Goal: Task Accomplishment & Management: Use online tool/utility

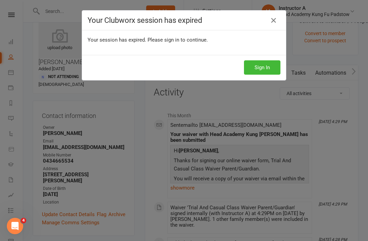
click at [268, 64] on button "Sign In" at bounding box center [262, 67] width 36 height 14
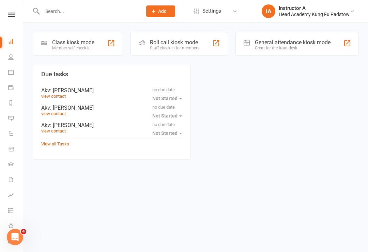
click at [153, 44] on div "Roll call kiosk mode" at bounding box center [174, 42] width 49 height 6
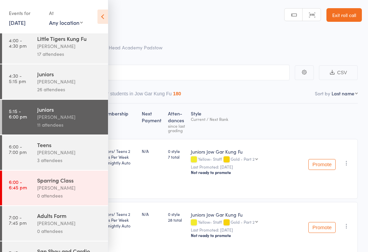
scroll to position [45, 0]
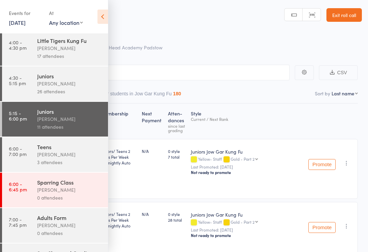
click at [37, 147] on div "Teens" at bounding box center [69, 147] width 65 height 8
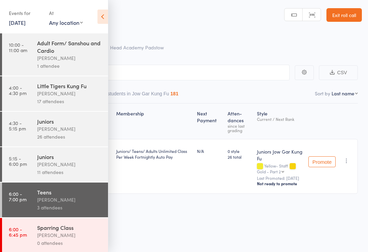
click at [101, 15] on icon at bounding box center [103, 17] width 11 height 14
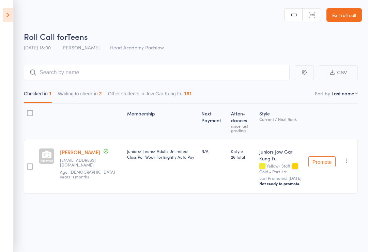
scroll to position [5, 0]
click at [67, 87] on button "Waiting to check in 2" at bounding box center [80, 95] width 44 height 16
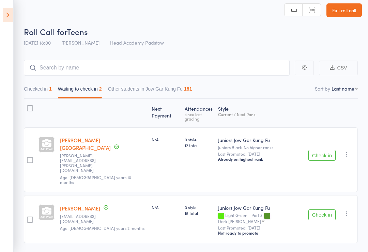
scroll to position [8, 0]
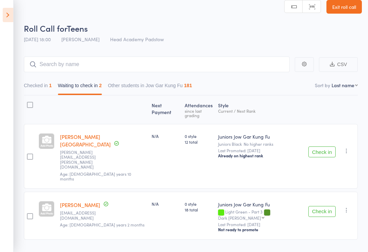
click at [13, 16] on icon at bounding box center [8, 15] width 11 height 14
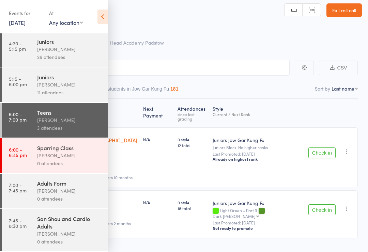
scroll to position [87, 0]
click at [114, 21] on header "Roll Call for Teens 15 Aug 18:00 James Agius Head Academy Padstow Manual search…" at bounding box center [184, 22] width 368 height 55
click at [107, 15] on icon at bounding box center [103, 17] width 11 height 14
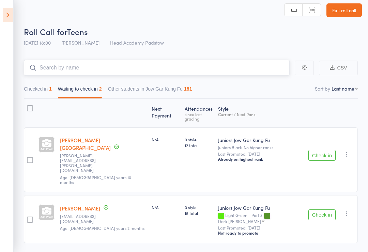
click at [65, 68] on input "search" at bounding box center [157, 68] width 266 height 16
type input "C"
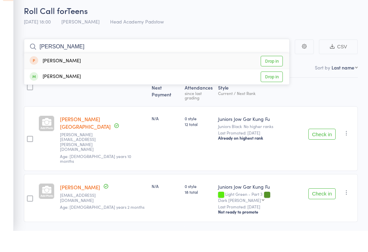
type input "Vaughn"
click at [59, 94] on div "Vaughn Greenwell" at bounding box center [55, 98] width 51 height 8
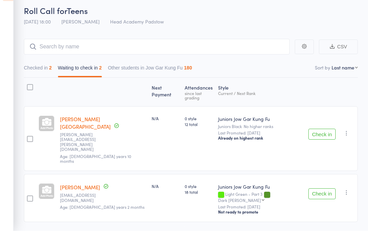
click at [18, 80] on main "CSV Checked in 2 Waiting to check in 2 Other students in Jow Gar Kung Fu 180 So…" at bounding box center [184, 162] width 368 height 224
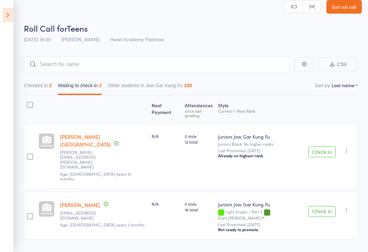
click at [11, 17] on icon at bounding box center [8, 15] width 11 height 14
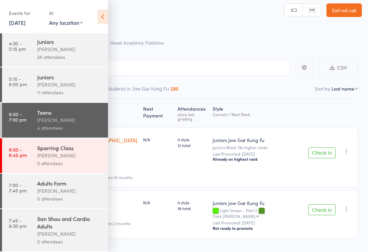
click at [89, 13] on div "Events for 15 Aug, 2025 15 Aug, 2025 August 2025 Sun Mon Tue Wed Thu Fri Sat 31…" at bounding box center [54, 17] width 108 height 34
click at [100, 15] on icon at bounding box center [103, 17] width 11 height 14
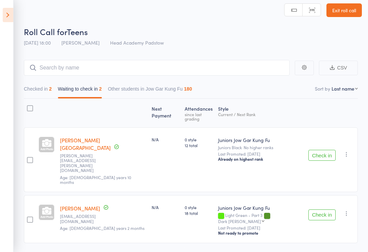
scroll to position [8, 0]
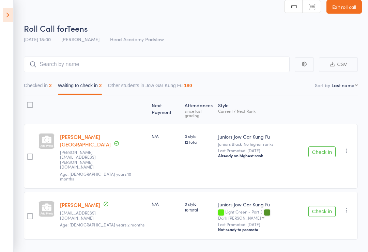
click at [6, 21] on icon at bounding box center [8, 15] width 11 height 14
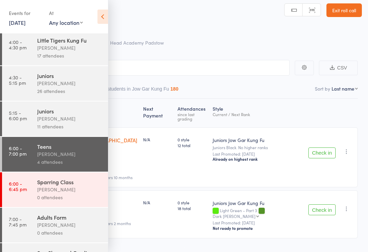
scroll to position [45, 0]
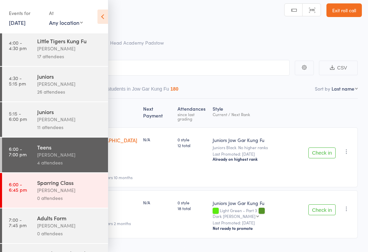
click at [87, 187] on div "Sparring Class" at bounding box center [69, 183] width 65 height 8
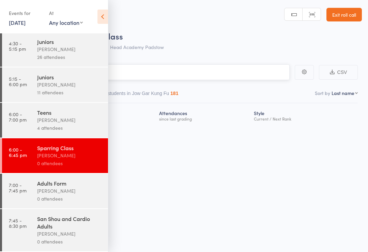
scroll to position [87, 0]
click at [102, 23] on icon at bounding box center [103, 17] width 11 height 14
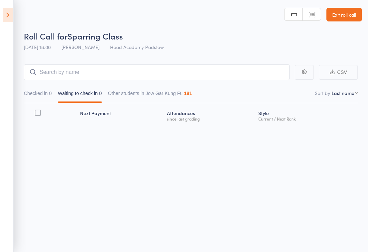
click at [13, 12] on icon at bounding box center [8, 15] width 11 height 14
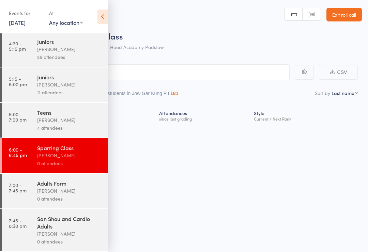
click at [45, 177] on div "Adults Form James Agius 0 attendees" at bounding box center [72, 191] width 71 height 35
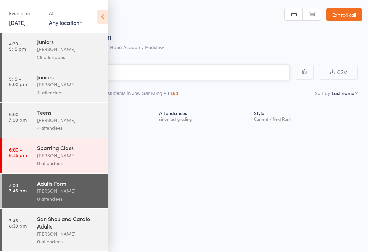
scroll to position [87, 0]
click at [98, 23] on icon at bounding box center [103, 17] width 11 height 14
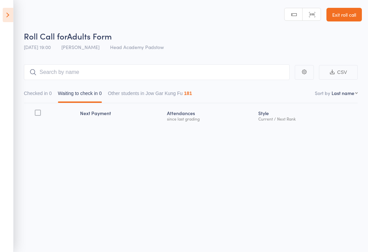
click at [8, 16] on icon at bounding box center [8, 15] width 11 height 14
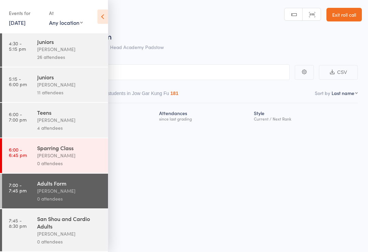
click at [30, 234] on link "7:45 - 8:30 pm San Shou and Cardio Adults James Agius 0 attendees" at bounding box center [55, 230] width 106 height 42
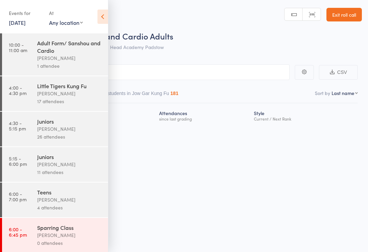
click at [107, 11] on icon at bounding box center [103, 17] width 11 height 14
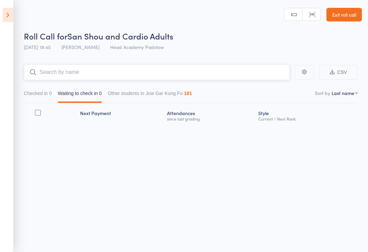
click at [60, 66] on input "search" at bounding box center [157, 72] width 266 height 16
click at [12, 21] on icon at bounding box center [8, 15] width 11 height 14
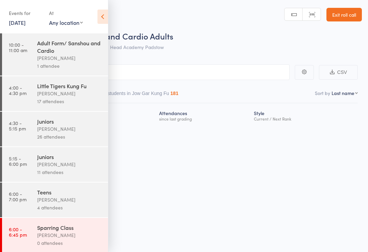
click at [20, 202] on time "6:00 - 7:00 pm" at bounding box center [18, 196] width 18 height 11
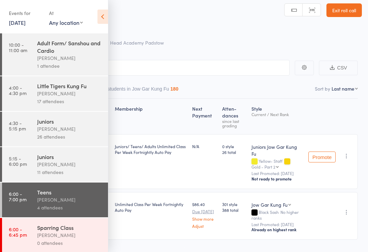
click at [89, 16] on div "Events for 15 Aug, 2025 15 Aug, 2025 August 2025 Sun Mon Tue Wed Thu Fri Sat 31…" at bounding box center [54, 17] width 108 height 34
click at [99, 17] on icon at bounding box center [103, 17] width 11 height 14
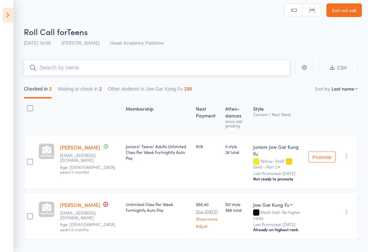
click at [66, 68] on input "search" at bounding box center [157, 68] width 266 height 16
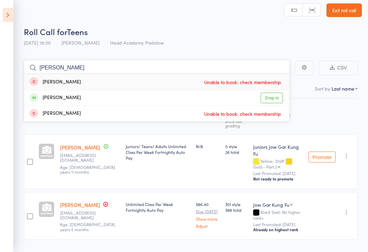
type input "Tyler"
click at [278, 103] on link "Drop in" at bounding box center [272, 98] width 22 height 11
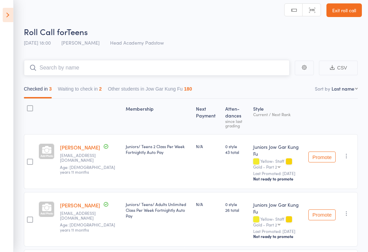
click at [77, 89] on button "Waiting to check in 2" at bounding box center [80, 91] width 44 height 16
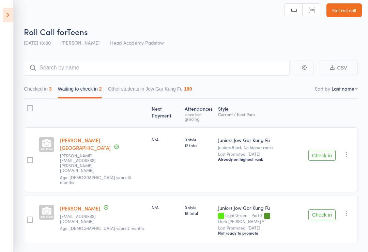
click at [321, 150] on button "Check in" at bounding box center [322, 155] width 27 height 11
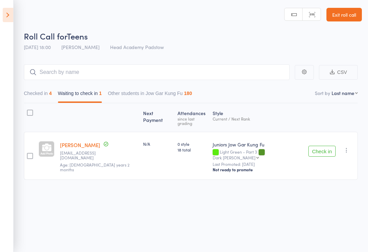
click at [174, 35] on div "Roll Call for Teens" at bounding box center [193, 35] width 338 height 11
click at [112, 66] on input "search" at bounding box center [157, 72] width 266 height 16
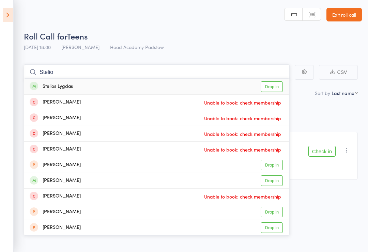
type input "Stelio"
click at [48, 95] on div "Stephen Le Unable to book: check membership" at bounding box center [156, 102] width 265 height 15
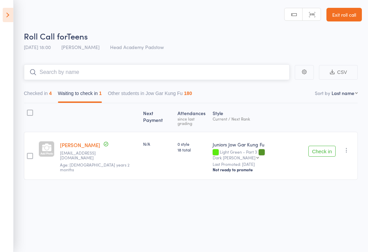
click at [42, 65] on input "search" at bounding box center [157, 72] width 266 height 16
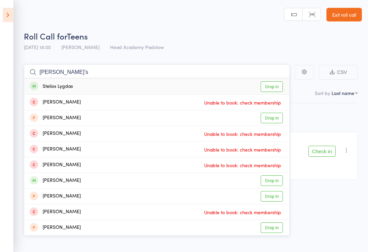
type input "Stelio’s"
click at [275, 84] on link "Drop in" at bounding box center [272, 87] width 22 height 11
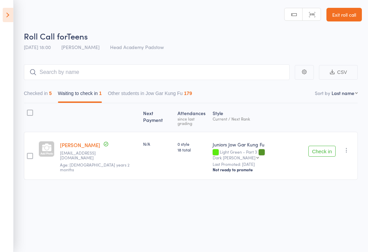
click at [4, 6] on aside "Events for 15 Aug, 2025 15 Aug, 2025 August 2025 Sun Mon Tue Wed Thu Fri Sat 31…" at bounding box center [7, 126] width 14 height 252
click at [12, 12] on icon at bounding box center [8, 15] width 11 height 14
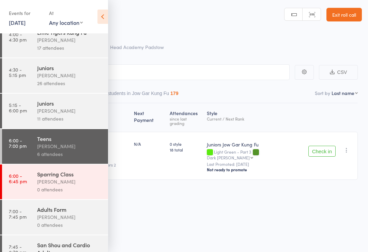
scroll to position [52, 0]
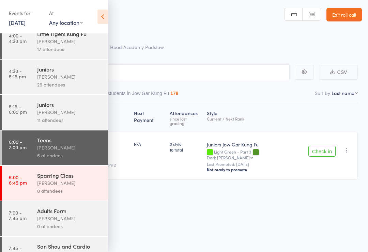
click at [79, 185] on div "James Agius" at bounding box center [69, 183] width 65 height 8
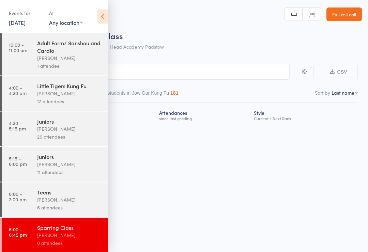
scroll to position [4, 0]
click at [100, 17] on icon at bounding box center [103, 17] width 11 height 14
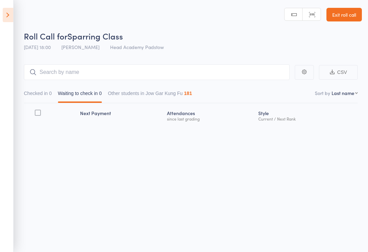
click at [99, 19] on header "Roll Call for Sparring Class 15 Aug 18:00 James Agius Head Academy Padstow Manu…" at bounding box center [184, 27] width 368 height 55
click at [17, 26] on header "Roll Call for Sparring Class 15 Aug 18:00 James Agius Head Academy Padstow Manu…" at bounding box center [184, 27] width 368 height 55
click at [19, 19] on header "Roll Call for Sparring Class 15 Aug 18:00 James Agius Head Academy Padstow Manu…" at bounding box center [184, 27] width 368 height 55
click at [1, 17] on aside "Events for 15 Aug, 2025 15 Aug, 2025 August 2025 Sun Mon Tue Wed Thu Fri Sat 31…" at bounding box center [7, 126] width 14 height 252
click at [9, 26] on aside "Events for 15 Aug, 2025 15 Aug, 2025 August 2025 Sun Mon Tue Wed Thu Fri Sat 31…" at bounding box center [7, 126] width 14 height 252
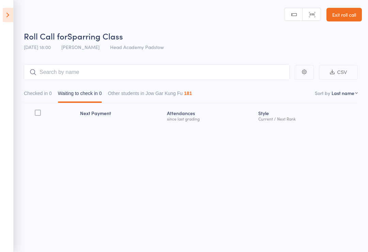
click at [12, 21] on icon at bounding box center [8, 15] width 11 height 14
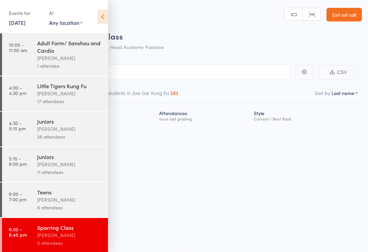
click at [38, 212] on div "6 attendees" at bounding box center [69, 208] width 65 height 8
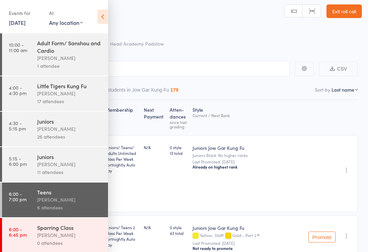
click at [99, 20] on icon at bounding box center [103, 17] width 11 height 14
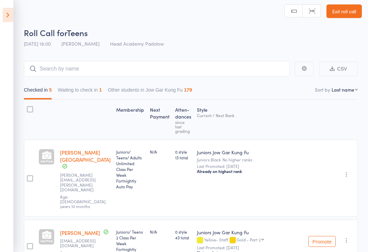
click at [173, 62] on input "search" at bounding box center [157, 69] width 266 height 16
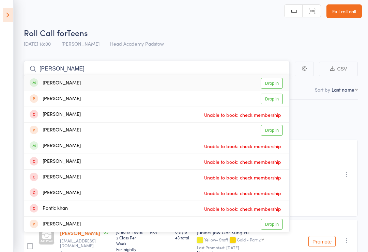
click at [283, 72] on input "Khanh" at bounding box center [157, 69] width 266 height 16
type input "Khanh"
click at [278, 86] on link "Drop in" at bounding box center [272, 83] width 22 height 11
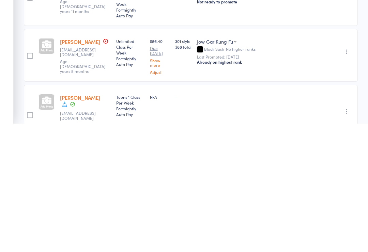
scroll to position [183, 0]
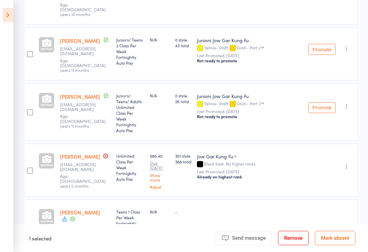
click at [296, 240] on footer "1 selected Send message Message Remove Mark absent" at bounding box center [191, 238] width 355 height 28
click at [291, 246] on button "Remove" at bounding box center [293, 238] width 31 height 14
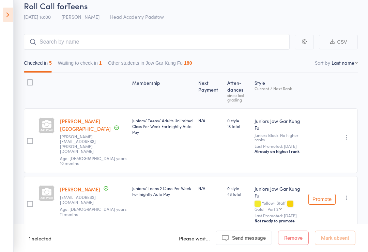
scroll to position [0, 0]
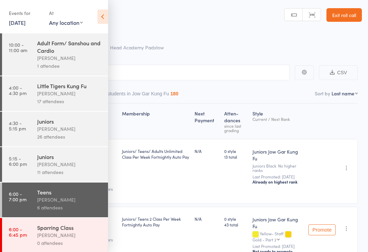
click at [104, 37] on div "Adult Form/ Sanshou and Cardio James Agius 1 attendee" at bounding box center [72, 54] width 71 height 42
click at [88, 20] on div "Events for [DATE] [DATE] [DATE] Sun Mon Tue Wed Thu Fri Sat 31 27 28 29 30 31 0…" at bounding box center [54, 17] width 108 height 34
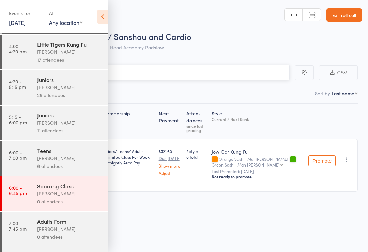
scroll to position [44, 0]
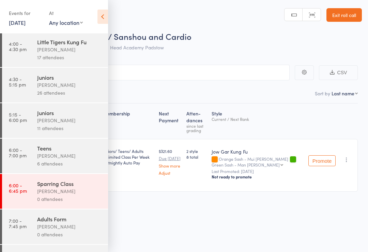
click at [32, 164] on link "6:00 - 7:00 pm Teens James Agius 6 attendees" at bounding box center [55, 156] width 106 height 35
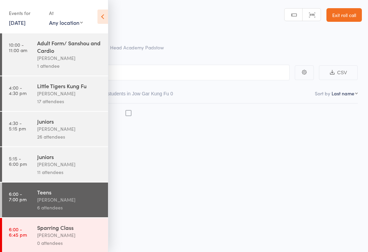
click at [101, 16] on icon at bounding box center [103, 17] width 11 height 14
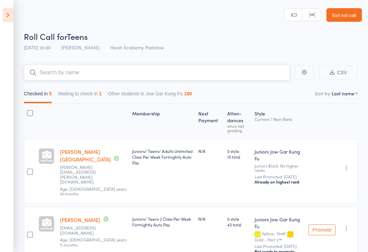
click at [84, 78] on input "search" at bounding box center [157, 73] width 266 height 16
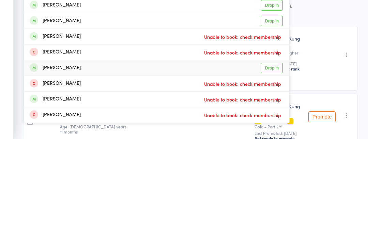
type input "Oliver q"
click at [52, 177] on div "Oliver Zdunek" at bounding box center [55, 181] width 51 height 8
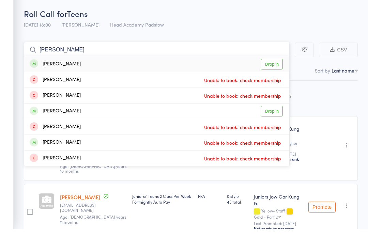
type input "Lesley"
click at [53, 83] on div "Lesley Shen" at bounding box center [55, 87] width 51 height 8
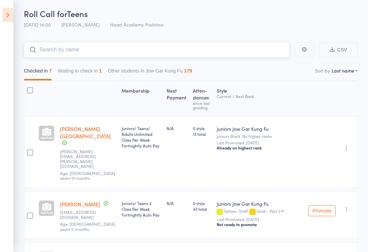
click at [48, 49] on input "search" at bounding box center [157, 50] width 266 height 16
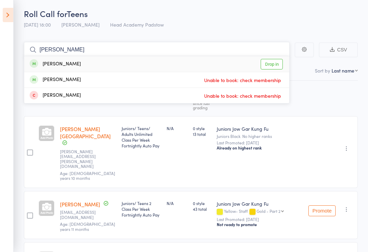
type input "Ciara"
click at [48, 62] on div "Ciara Lee" at bounding box center [55, 64] width 51 height 8
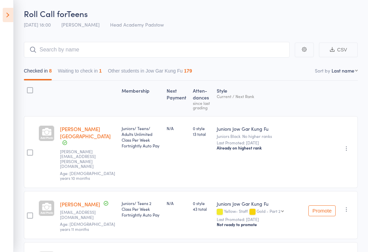
click at [0, 19] on aside "Events for 15 Aug, 2025 15 Aug, 2025 August 2025 Sun Mon Tue Wed Thu Fri Sat 31…" at bounding box center [7, 126] width 14 height 252
click at [7, 13] on icon at bounding box center [8, 15] width 11 height 14
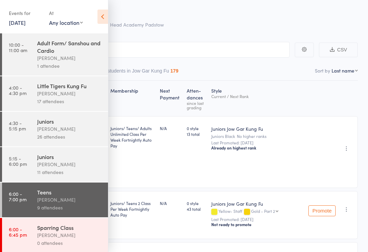
scroll to position [0, 0]
click at [106, 13] on icon at bounding box center [103, 17] width 11 height 14
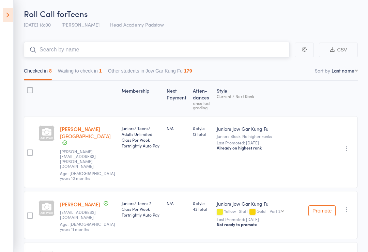
click at [65, 47] on input "search" at bounding box center [157, 50] width 266 height 16
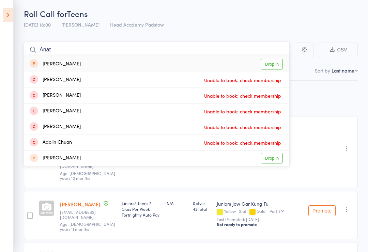
type input "Ana"
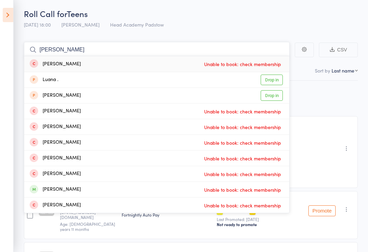
click at [60, 50] on input "Ana" at bounding box center [157, 50] width 266 height 16
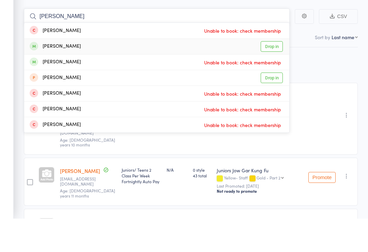
type input "Anabel"
click at [60, 76] on div "Annabelle Clayson" at bounding box center [55, 80] width 51 height 8
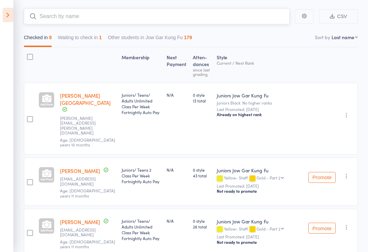
click at [50, 18] on input "search" at bounding box center [157, 17] width 266 height 16
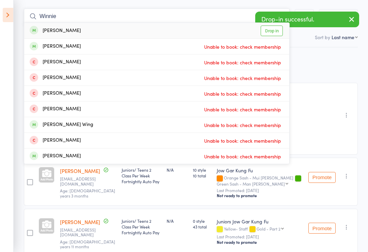
type input "Winnie"
click at [53, 30] on div "Winnie Yang" at bounding box center [55, 31] width 51 height 8
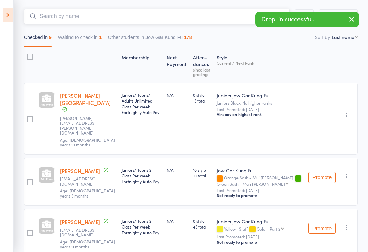
click at [60, 16] on input "search" at bounding box center [157, 17] width 266 height 16
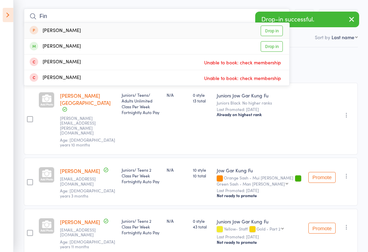
type input "Fin"
click at [42, 44] on div "Finn Vogel" at bounding box center [55, 47] width 51 height 8
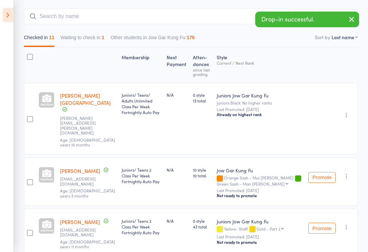
click at [12, 13] on icon at bounding box center [8, 15] width 11 height 14
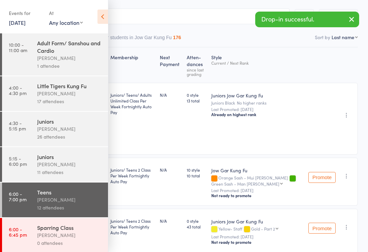
scroll to position [0, 0]
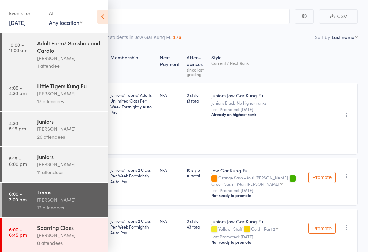
click at [90, 13] on div "Events for 15 Aug, 2025 15 Aug, 2025 August 2025 Sun Mon Tue Wed Thu Fri Sat 31…" at bounding box center [54, 17] width 108 height 34
click at [98, 15] on icon at bounding box center [103, 17] width 11 height 14
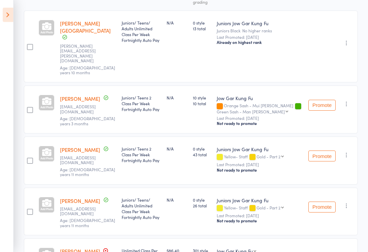
scroll to position [129, 0]
click at [39, 35] on div at bounding box center [47, 28] width 16 height 16
click at [12, 12] on icon at bounding box center [8, 15] width 11 height 14
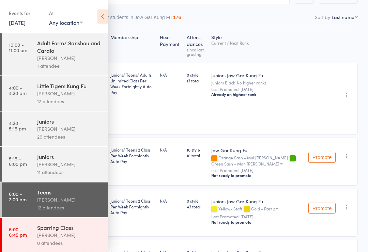
scroll to position [76, 0]
click at [102, 19] on icon at bounding box center [103, 17] width 11 height 14
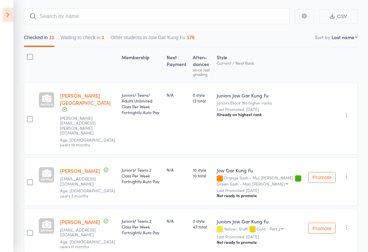
scroll to position [56, 0]
click at [90, 30] on div "Checked in 11 Waiting to check in 1 Other students in Jow Gar Kung Fu 176" at bounding box center [191, 35] width 334 height 23
click at [70, 24] on input "search" at bounding box center [157, 17] width 266 height 16
type input "M"
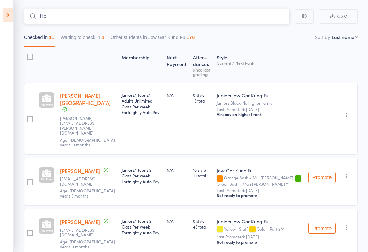
type input "H"
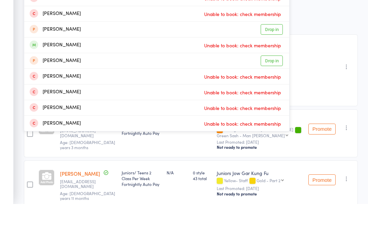
scroll to position [11, 0]
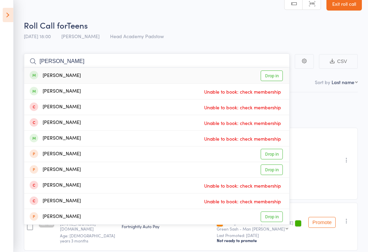
type input "Noah bar"
click at [59, 77] on div "Noah Bartolo - Stafford" at bounding box center [55, 76] width 51 height 8
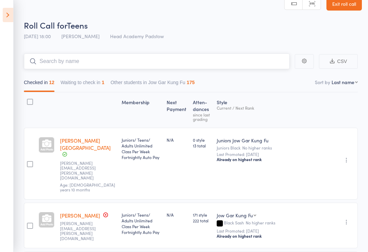
click at [67, 65] on input "search" at bounding box center [157, 62] width 266 height 16
click at [78, 63] on input "search" at bounding box center [157, 62] width 266 height 16
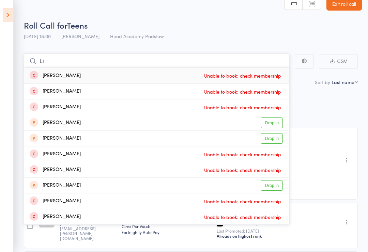
type input "L"
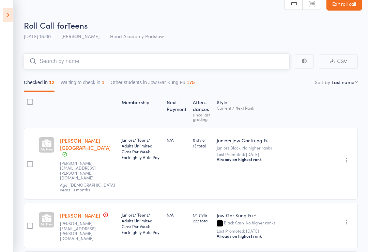
click at [99, 66] on input "search" at bounding box center [157, 62] width 266 height 16
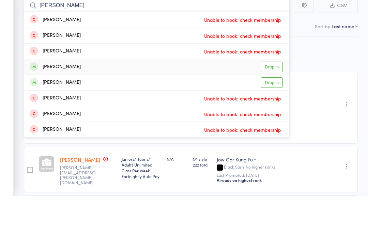
type input "Logan"
click at [44, 119] on div "Logan Coulton" at bounding box center [55, 123] width 51 height 8
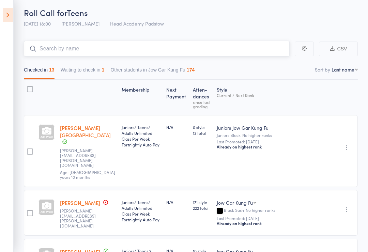
scroll to position [2, 0]
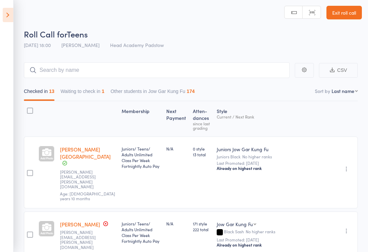
click at [350, 13] on link "Exit roll call" at bounding box center [344, 13] width 35 height 14
